Goal: Task Accomplishment & Management: Manage account settings

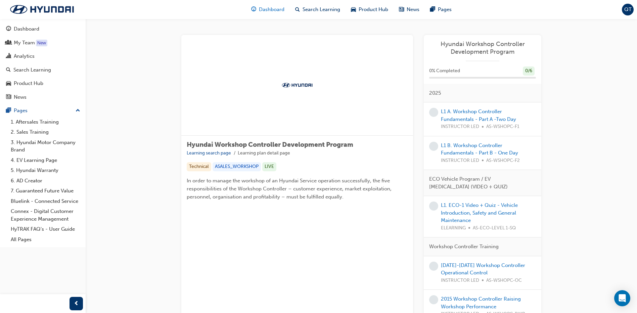
click at [270, 12] on span "Dashboard" at bounding box center [272, 10] width 26 height 8
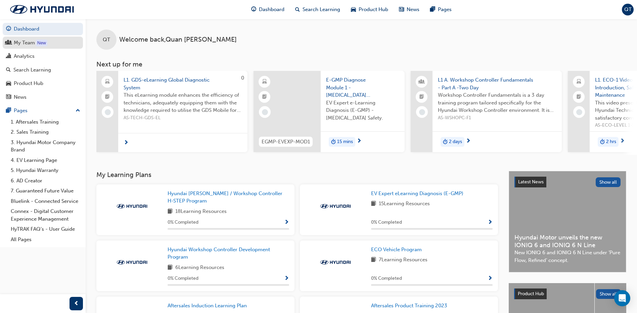
click at [26, 44] on div "My Team" at bounding box center [24, 43] width 21 height 8
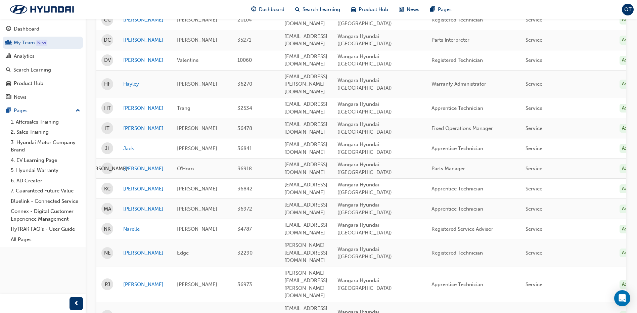
scroll to position [202, 0]
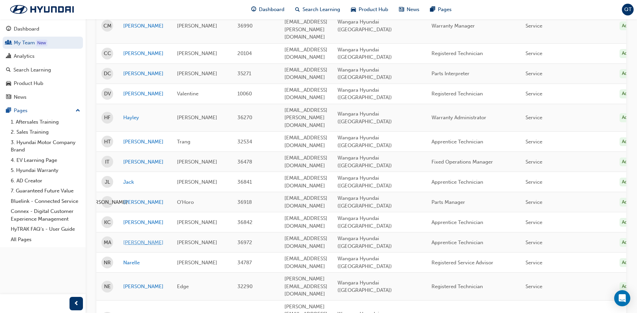
click at [127, 239] on link "Michael" at bounding box center [145, 243] width 44 height 8
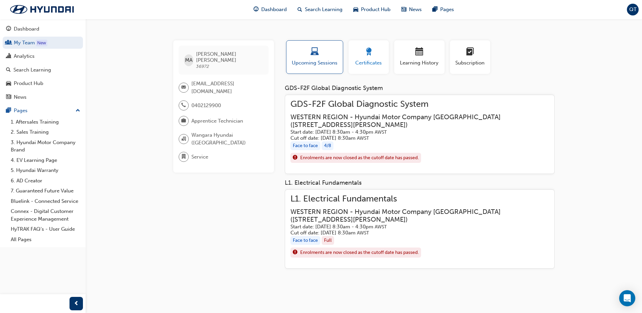
click at [369, 57] on div "button" at bounding box center [369, 53] width 30 height 10
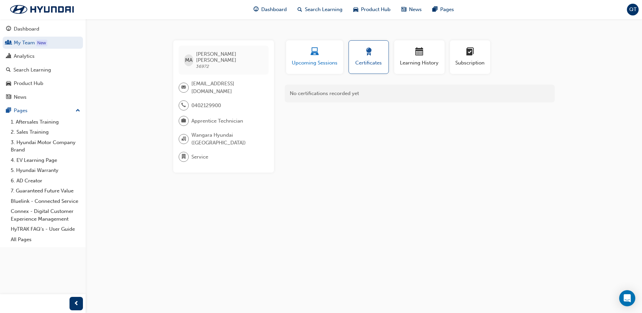
click at [311, 56] on span "laptop-icon" at bounding box center [315, 52] width 8 height 9
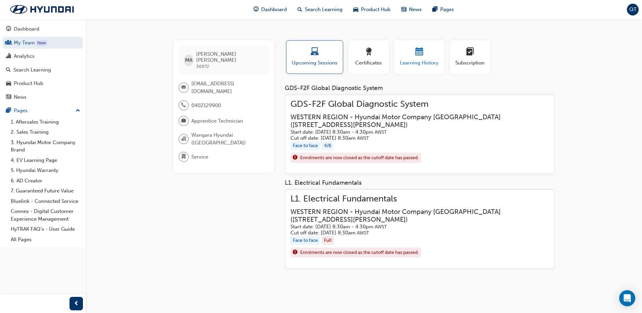
click at [416, 52] on span "calendar-icon" at bounding box center [420, 52] width 8 height 9
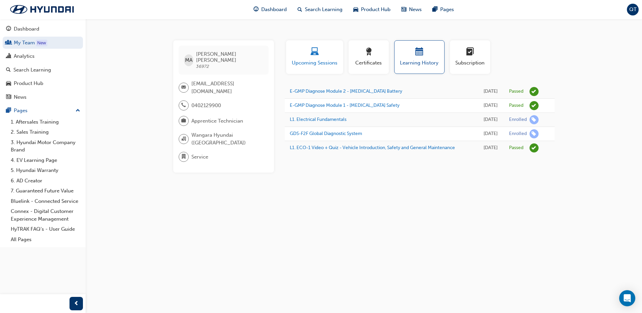
click at [322, 52] on div "button" at bounding box center [314, 53] width 47 height 10
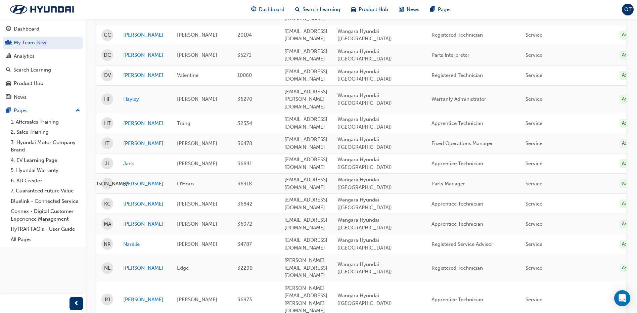
scroll to position [235, 0]
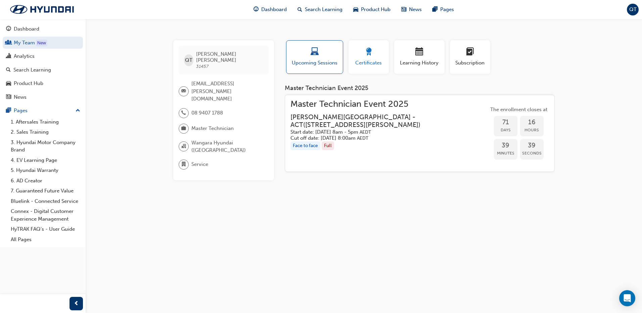
click at [371, 58] on div "Certificates" at bounding box center [369, 57] width 30 height 19
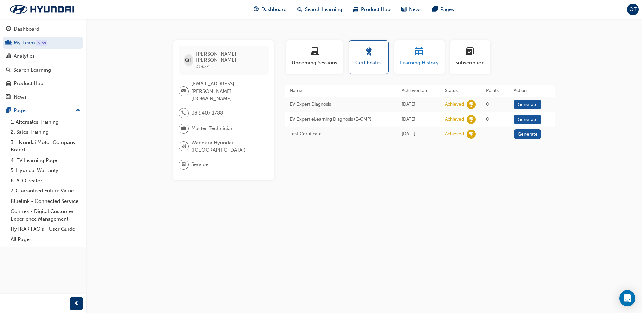
click at [423, 57] on span "calendar-icon" at bounding box center [420, 52] width 8 height 9
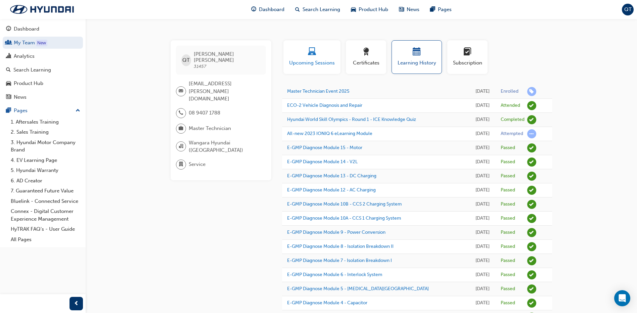
click at [316, 51] on span "laptop-icon" at bounding box center [312, 52] width 8 height 9
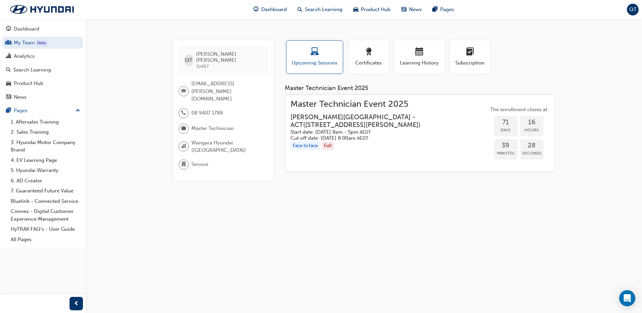
click at [365, 117] on h3 "Sutton Road Training Centre - ACT ( 441 Sutton Rd, Australian Capital Territory…" at bounding box center [384, 121] width 187 height 16
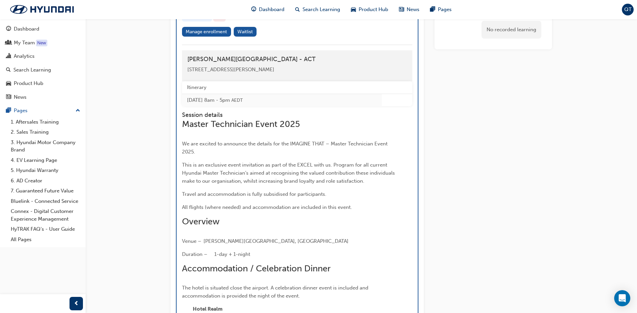
scroll to position [985, 0]
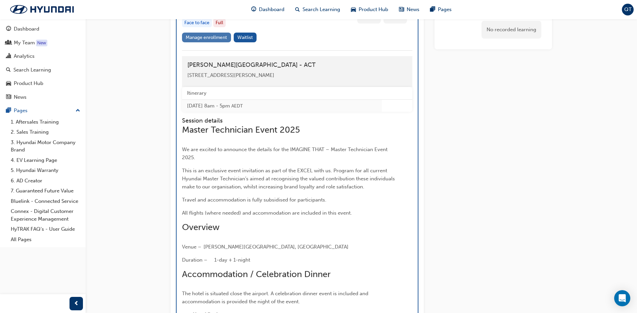
click at [215, 42] on link "Manage enrollment" at bounding box center [206, 38] width 49 height 10
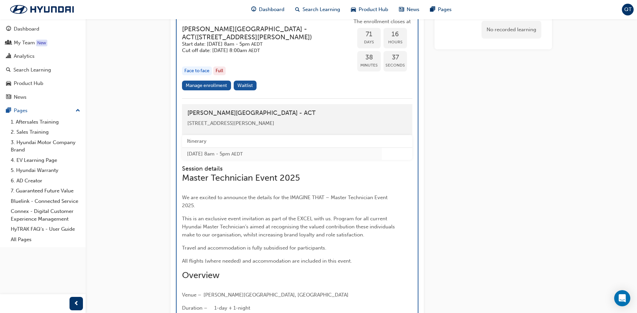
scroll to position [952, 0]
